Goal: Ask a question

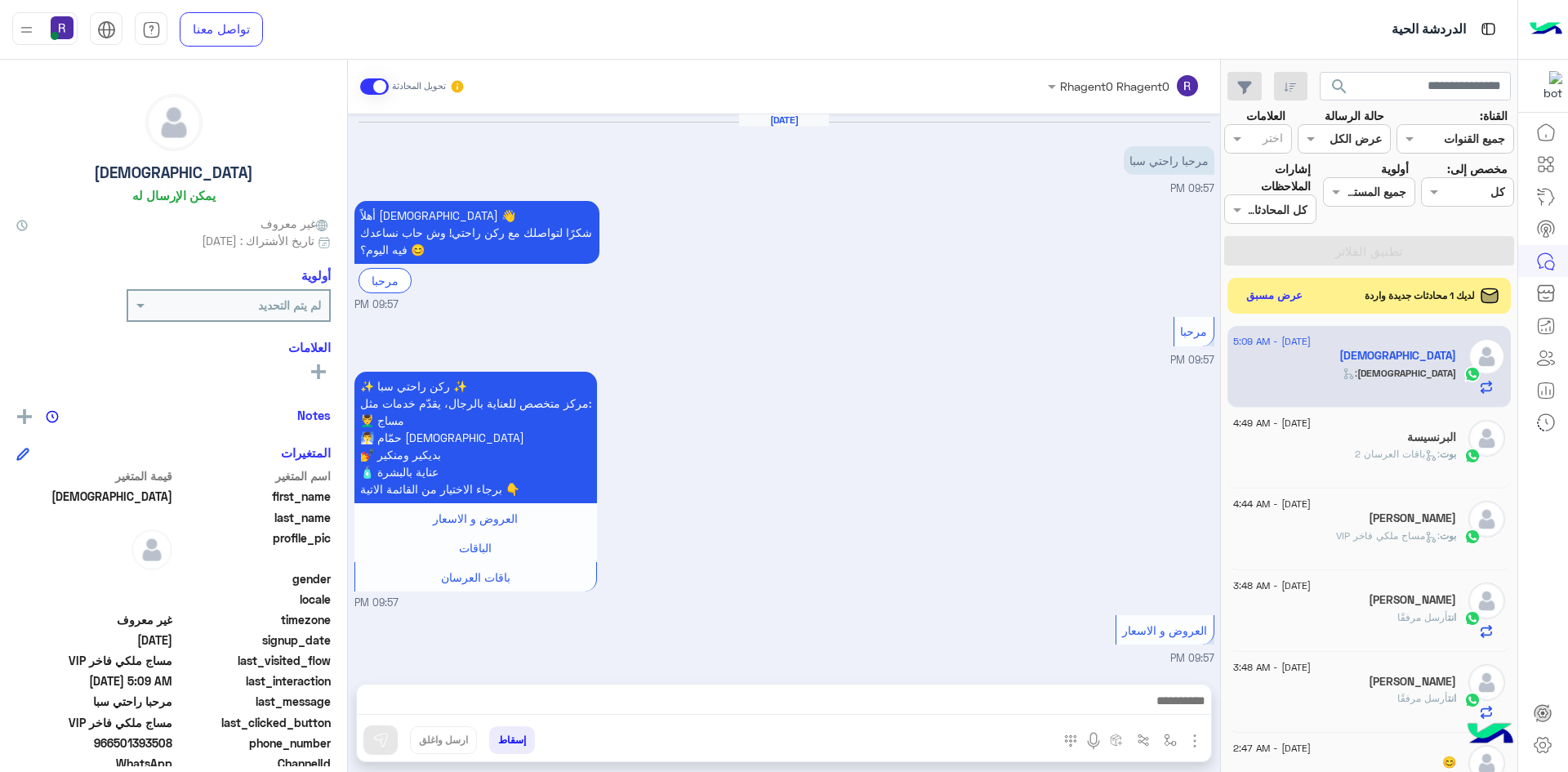
scroll to position [705, 0]
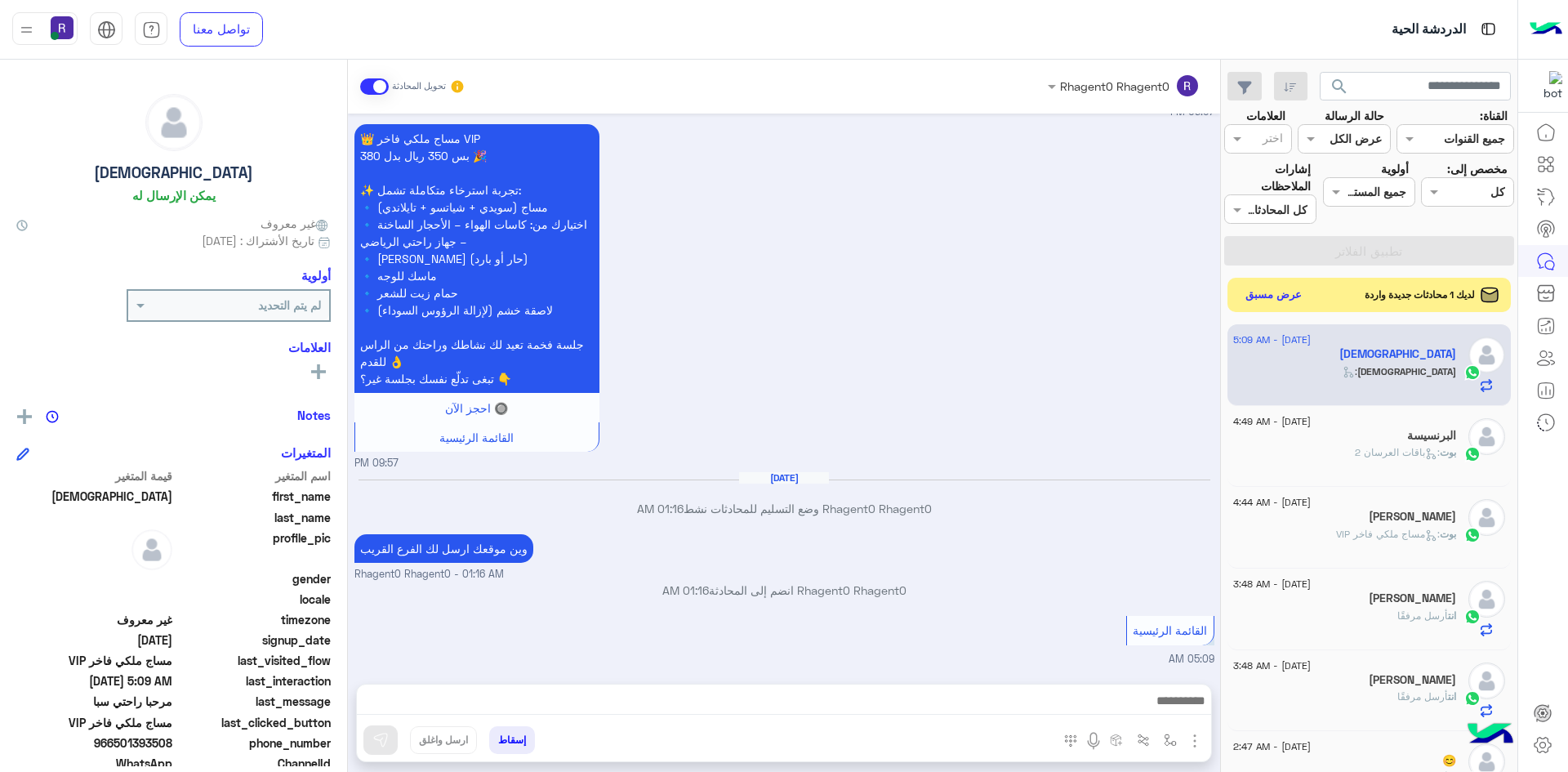
click at [1273, 288] on button "عرض مسبق" at bounding box center [1275, 295] width 69 height 22
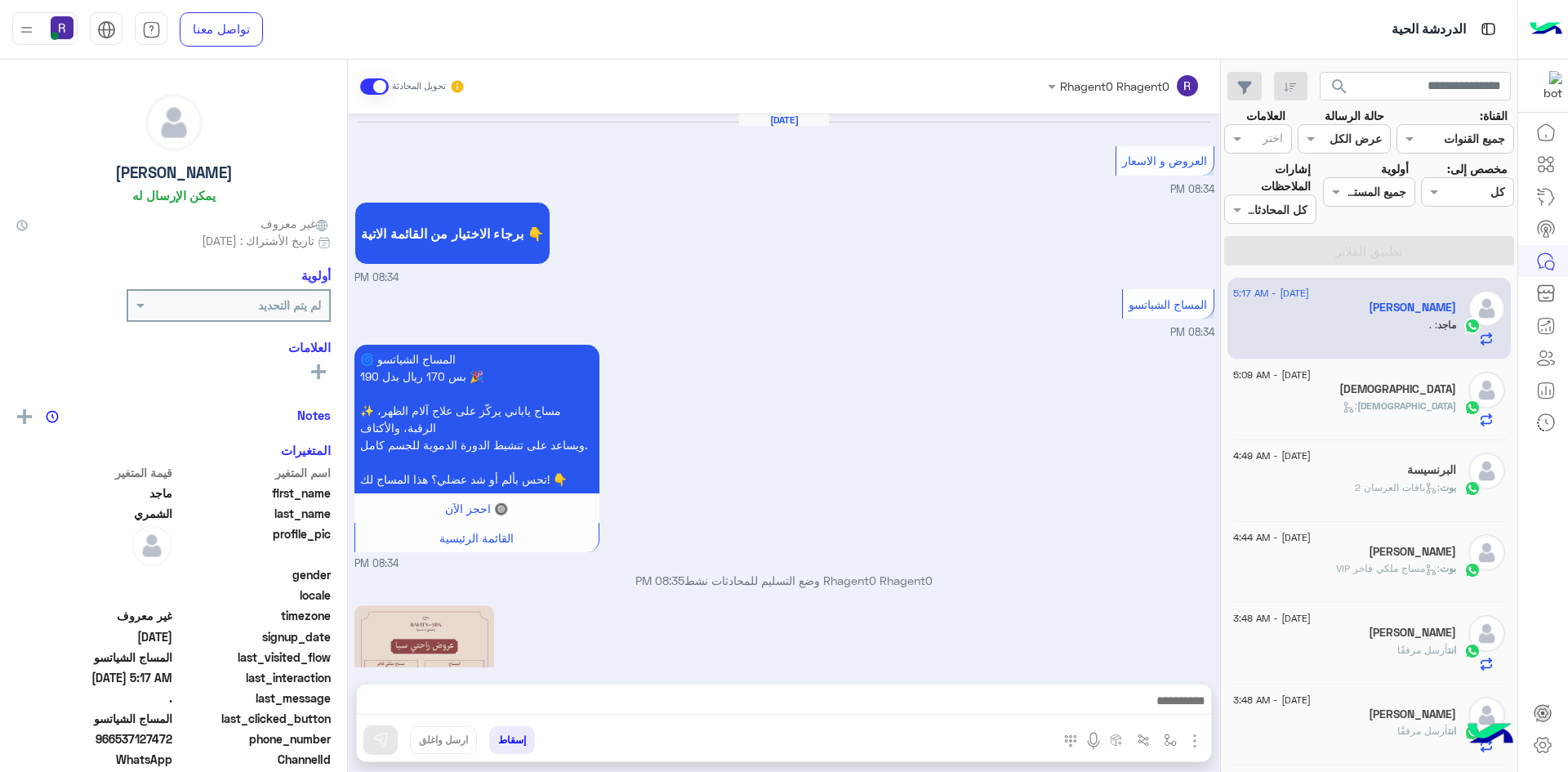
scroll to position [1184, 0]
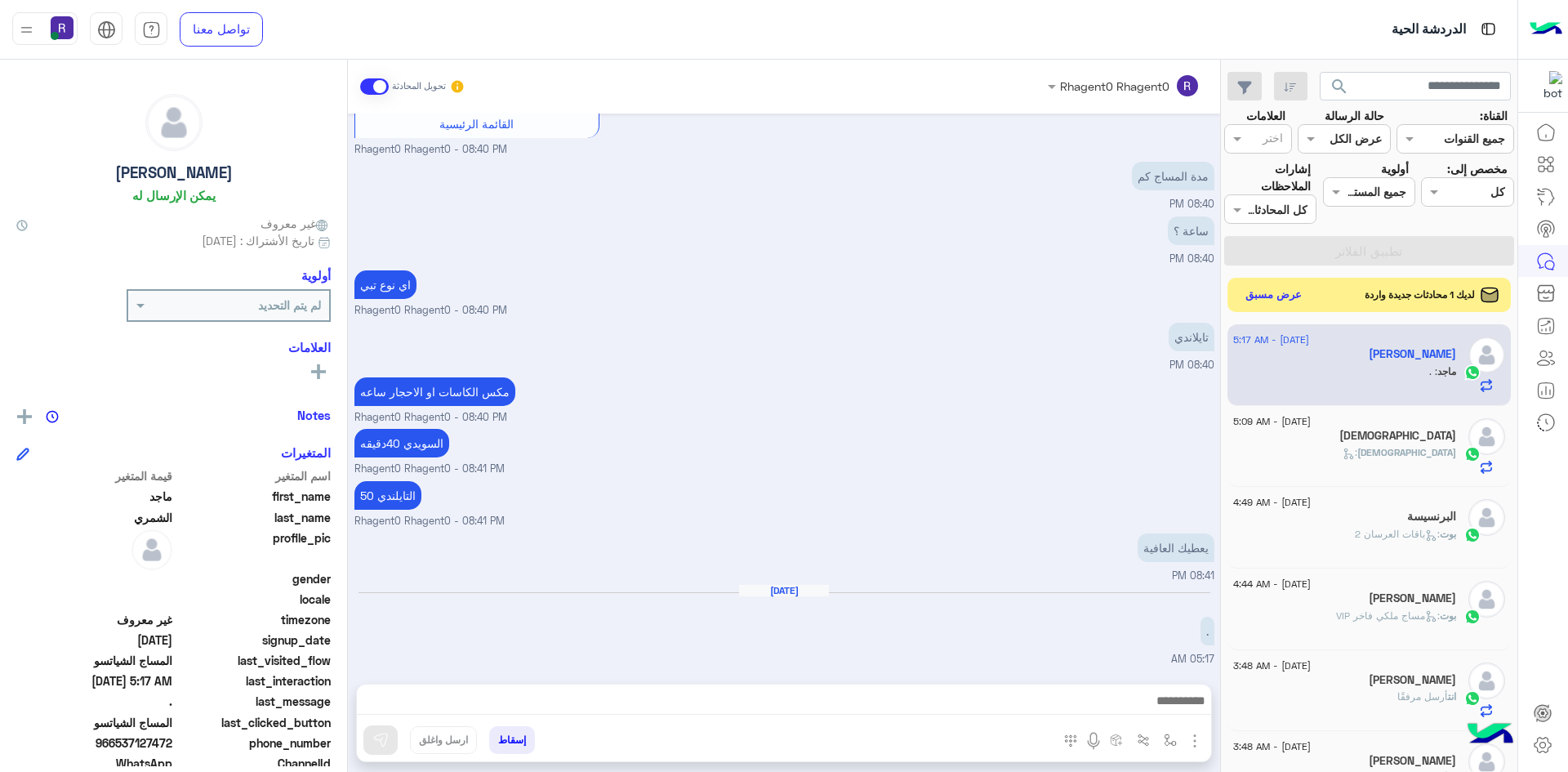
click at [1271, 301] on button "عرض مسبق" at bounding box center [1275, 295] width 69 height 22
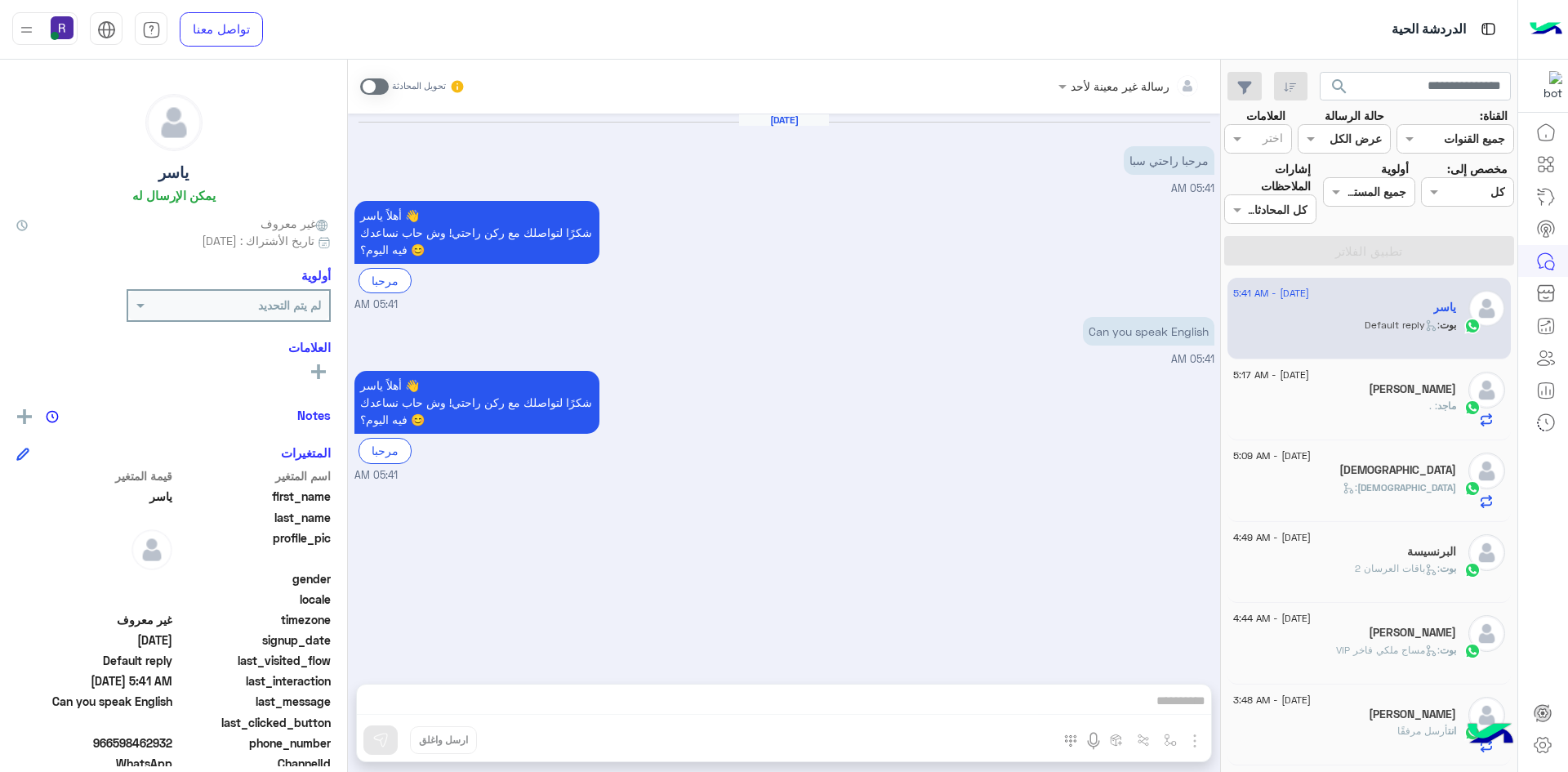
click at [373, 84] on span at bounding box center [375, 86] width 29 height 16
click at [1195, 745] on div "رسالة غير معينة لأحد تحويل المحادثة [DATE] مرحبا راحتي سبا 05:41 AM أهلاً یاسر …" at bounding box center [784, 419] width 872 height 719
click at [1195, 745] on img "button" at bounding box center [1195, 741] width 20 height 20
click at [1158, 704] on span "الصور" at bounding box center [1163, 705] width 30 height 19
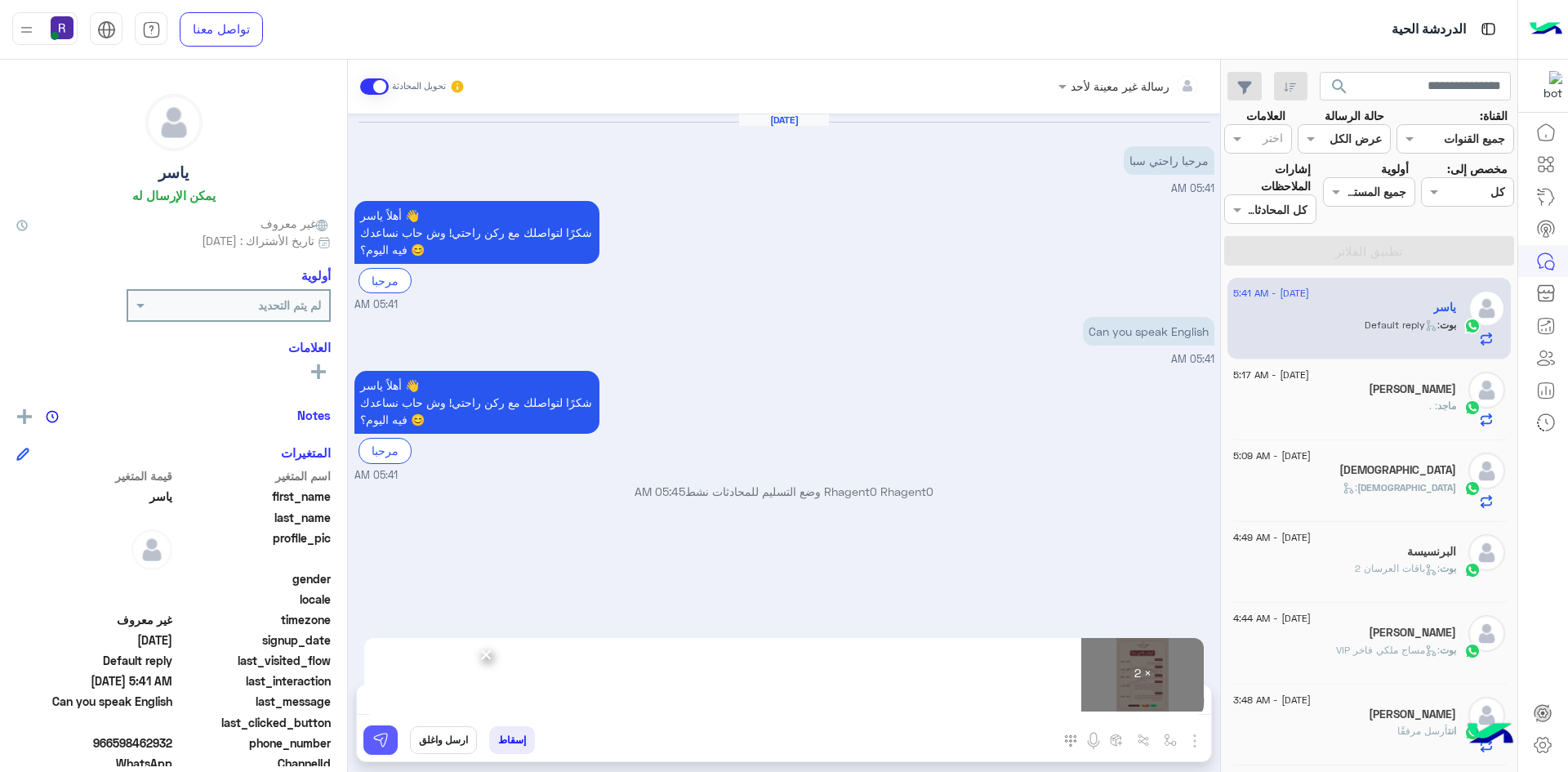
click at [384, 736] on img at bounding box center [380, 740] width 16 height 16
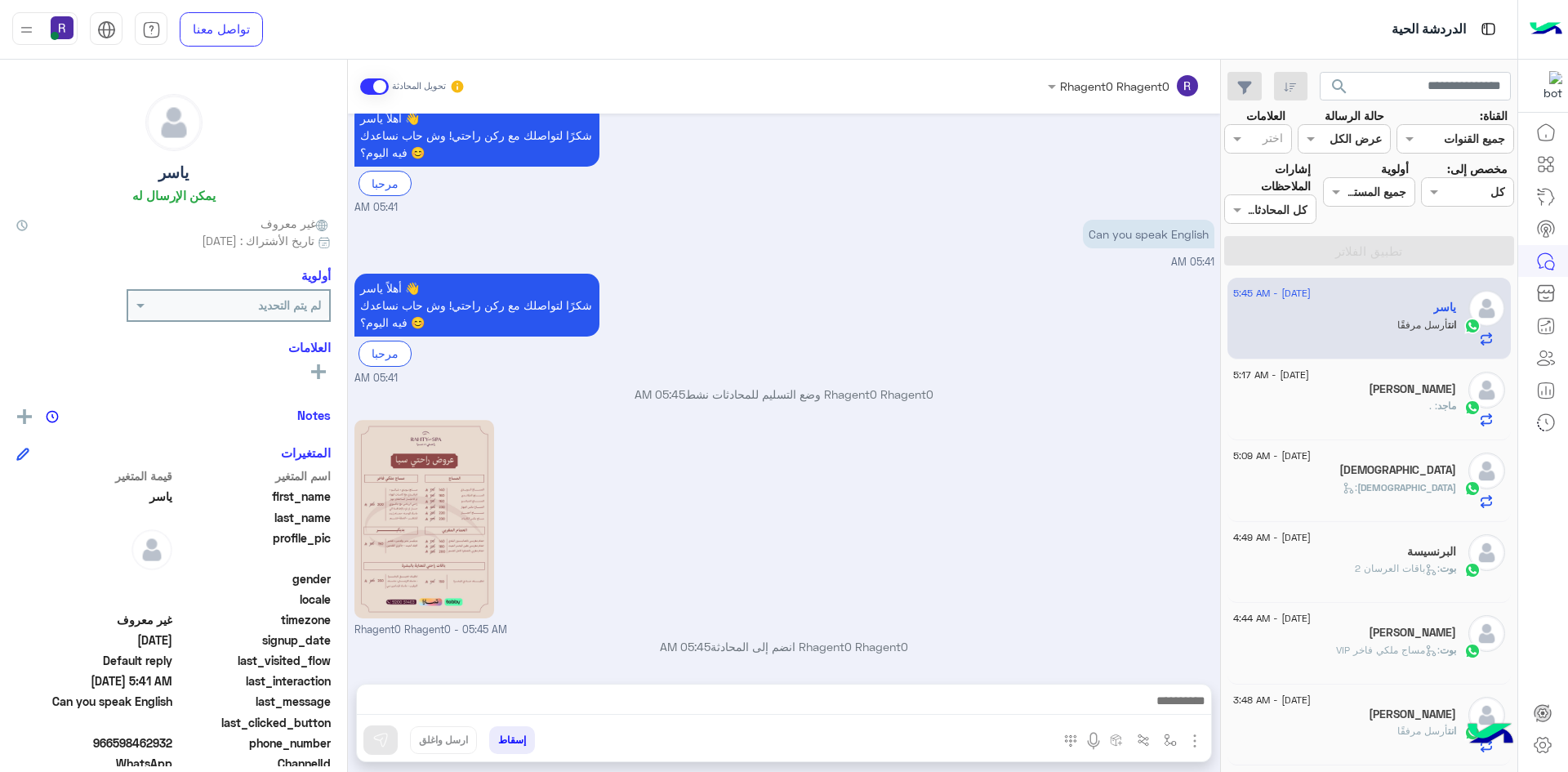
scroll to position [319, 0]
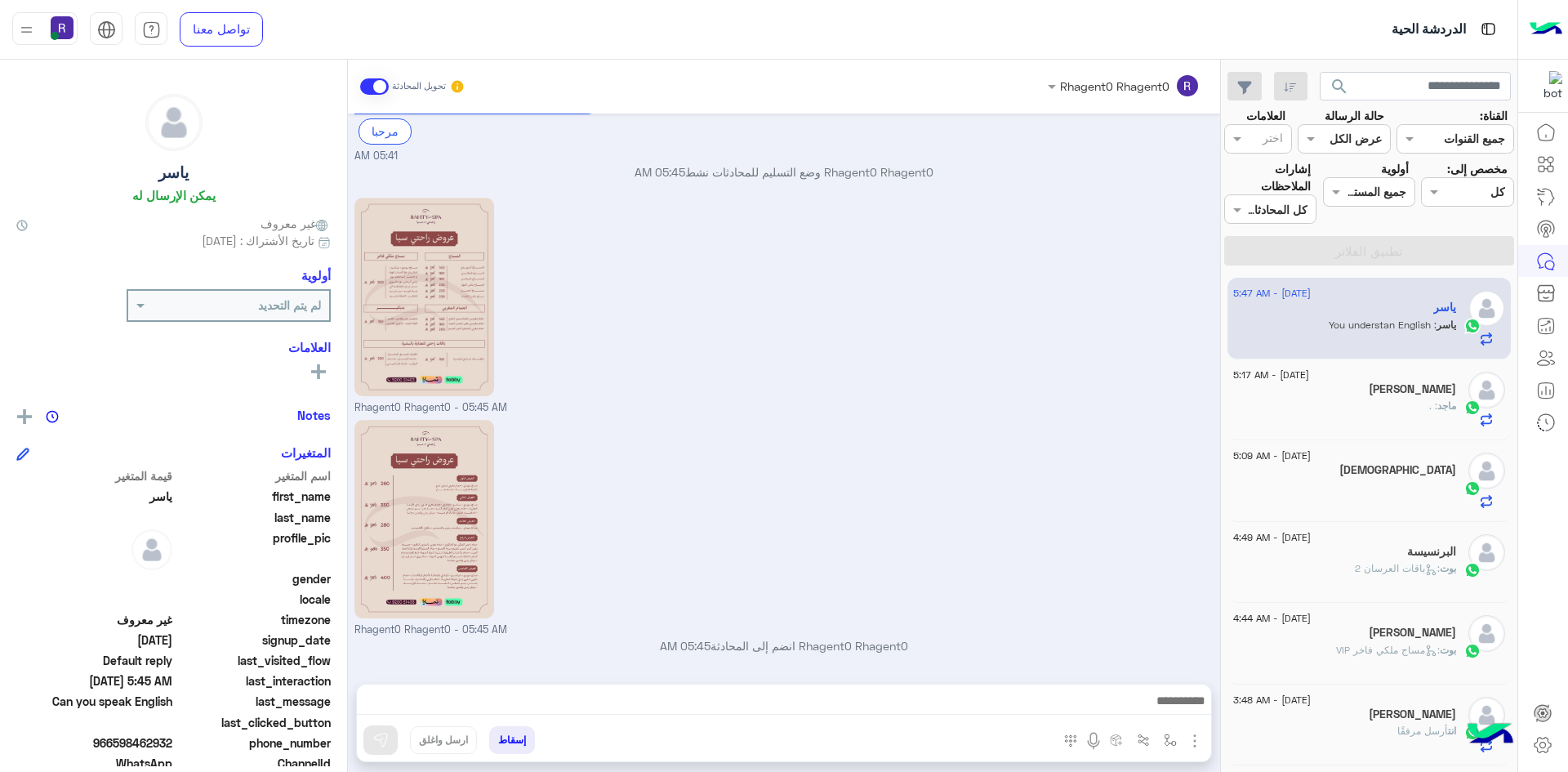
scroll to position [374, 0]
